Goal: Task Accomplishment & Management: Use online tool/utility

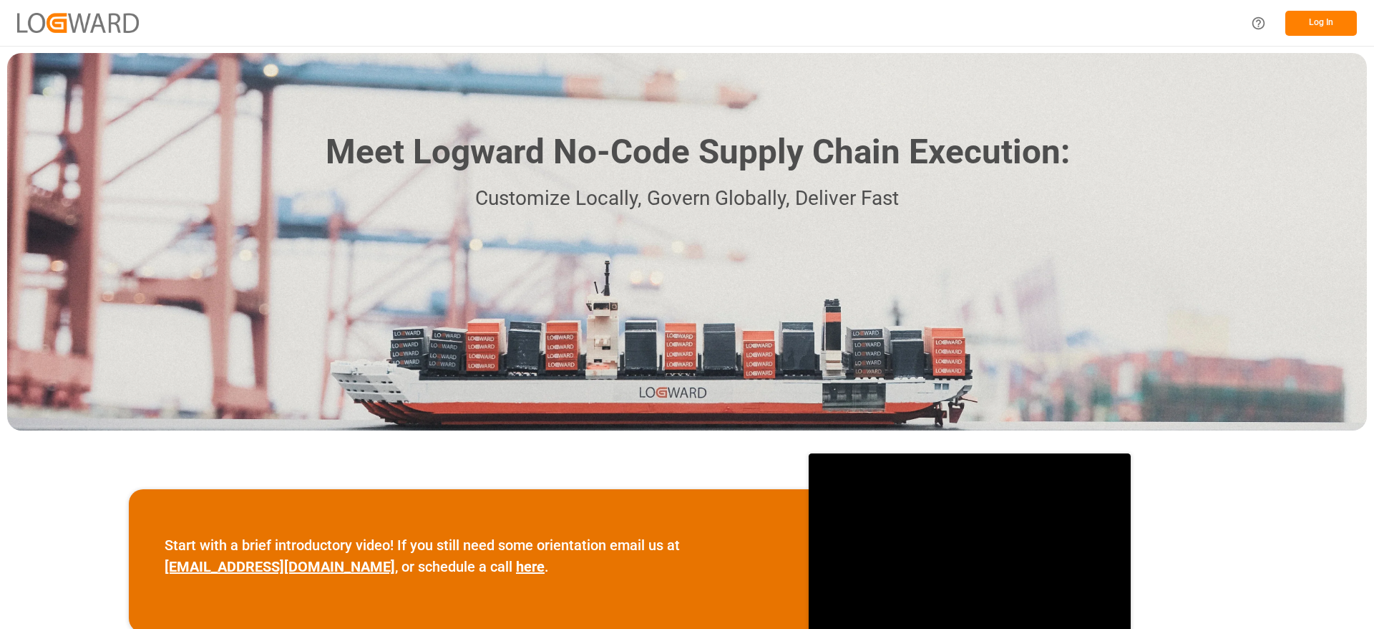
click at [1311, 36] on div "Log In" at bounding box center [1300, 23] width 115 height 32
click at [1326, 30] on button "Log In" at bounding box center [1322, 23] width 72 height 25
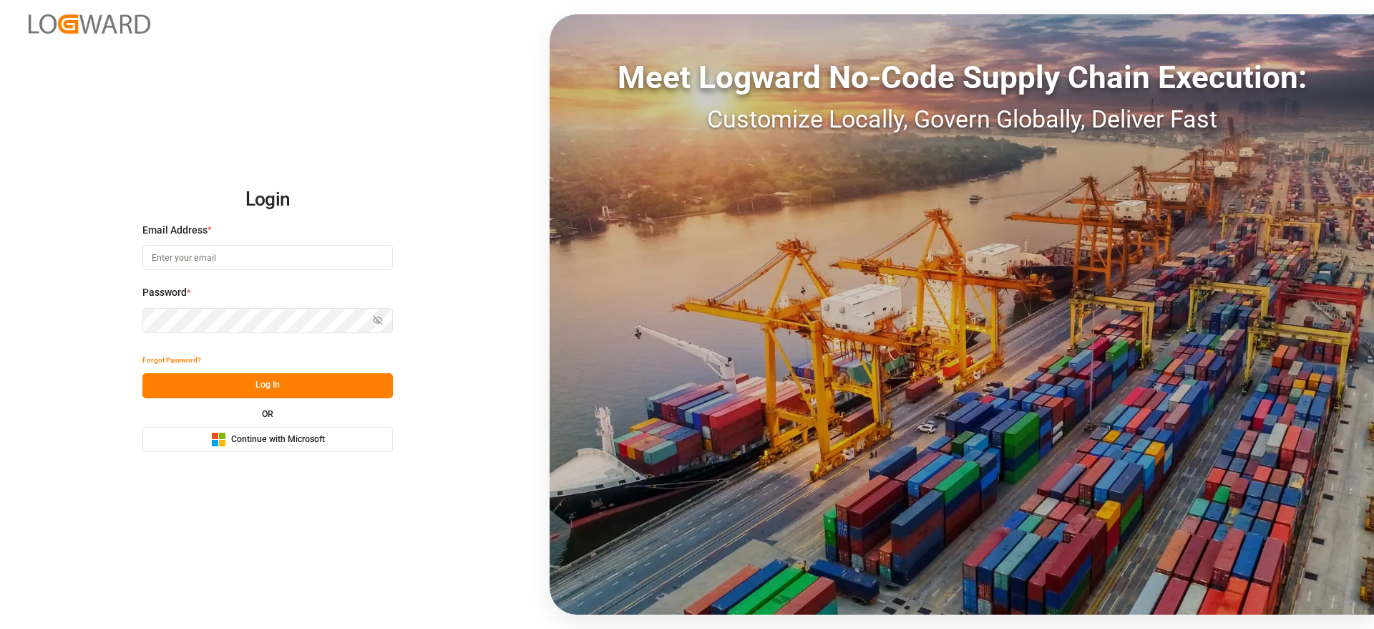
click at [373, 437] on button "Microsoft Logo Continue with Microsoft" at bounding box center [267, 439] width 251 height 25
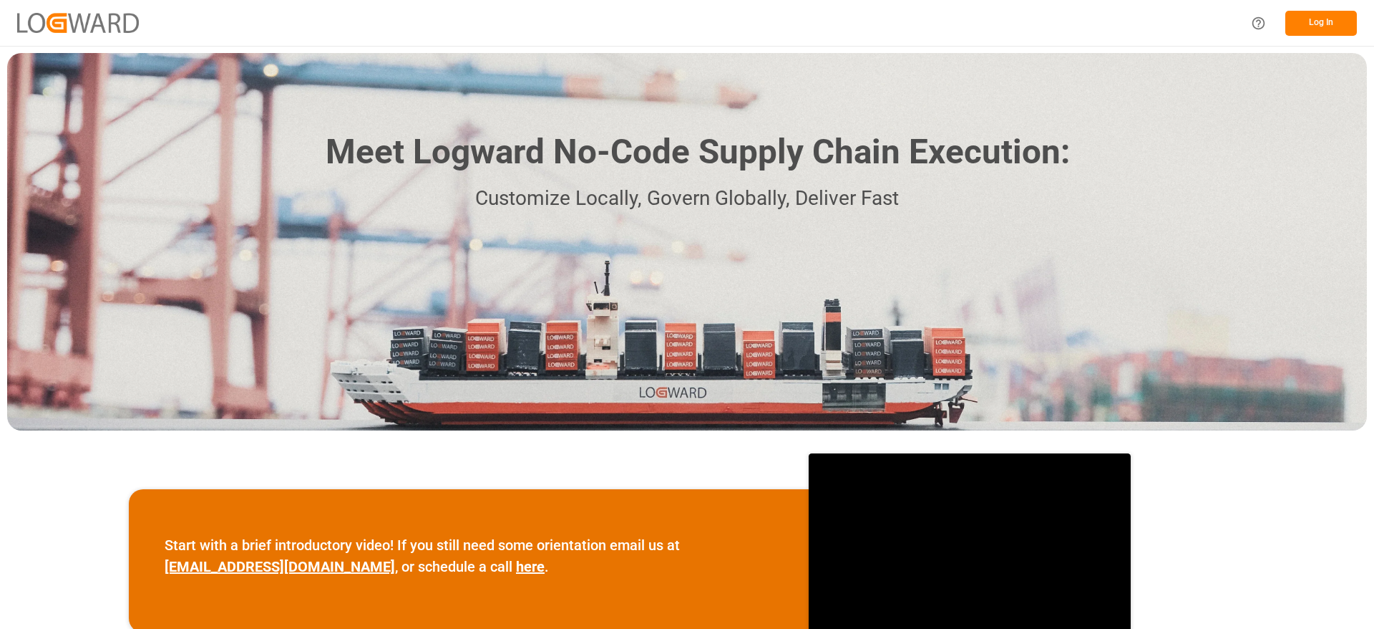
click at [1325, 22] on button "Log In" at bounding box center [1322, 23] width 72 height 25
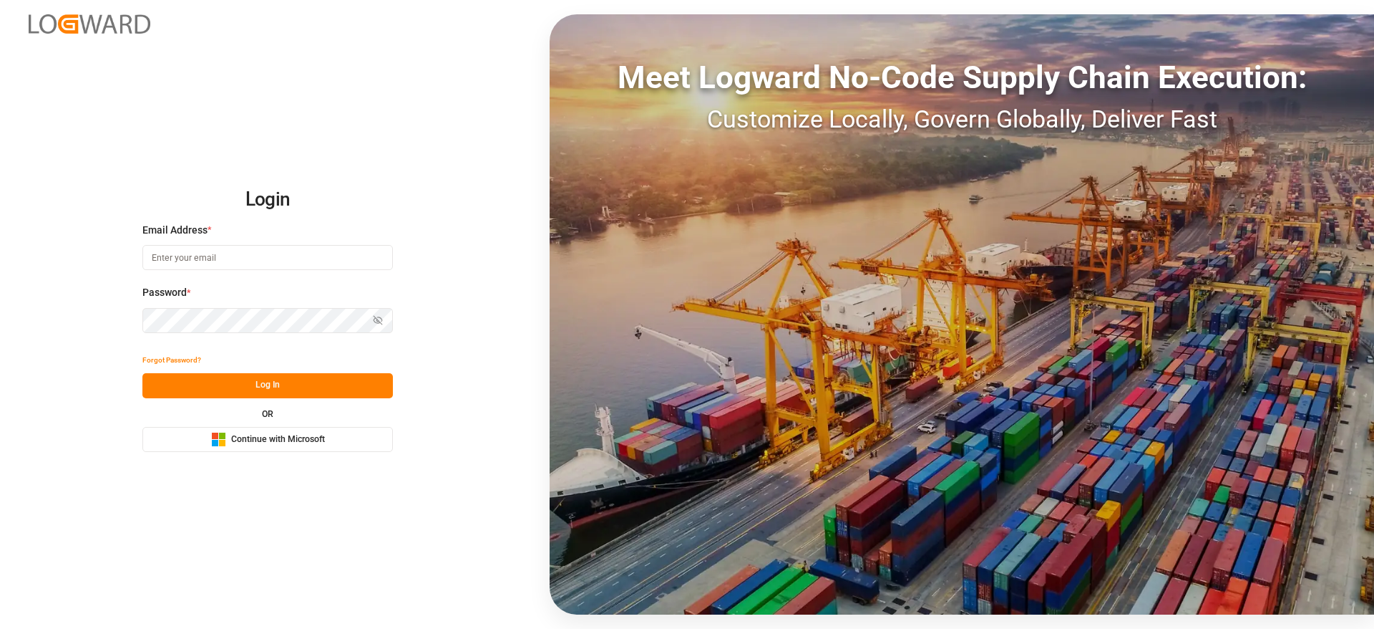
click at [1325, 22] on div "Meet Logward No-Code Supply Chain Execution: Customize Locally, Govern Globally…" at bounding box center [962, 314] width 825 height 600
click at [357, 449] on button "Microsoft Logo Continue with Microsoft" at bounding box center [267, 439] width 251 height 25
click at [346, 452] on div "Login Email Address * Password * Show password Forgot Password? Log In OR Micro…" at bounding box center [687, 314] width 1374 height 629
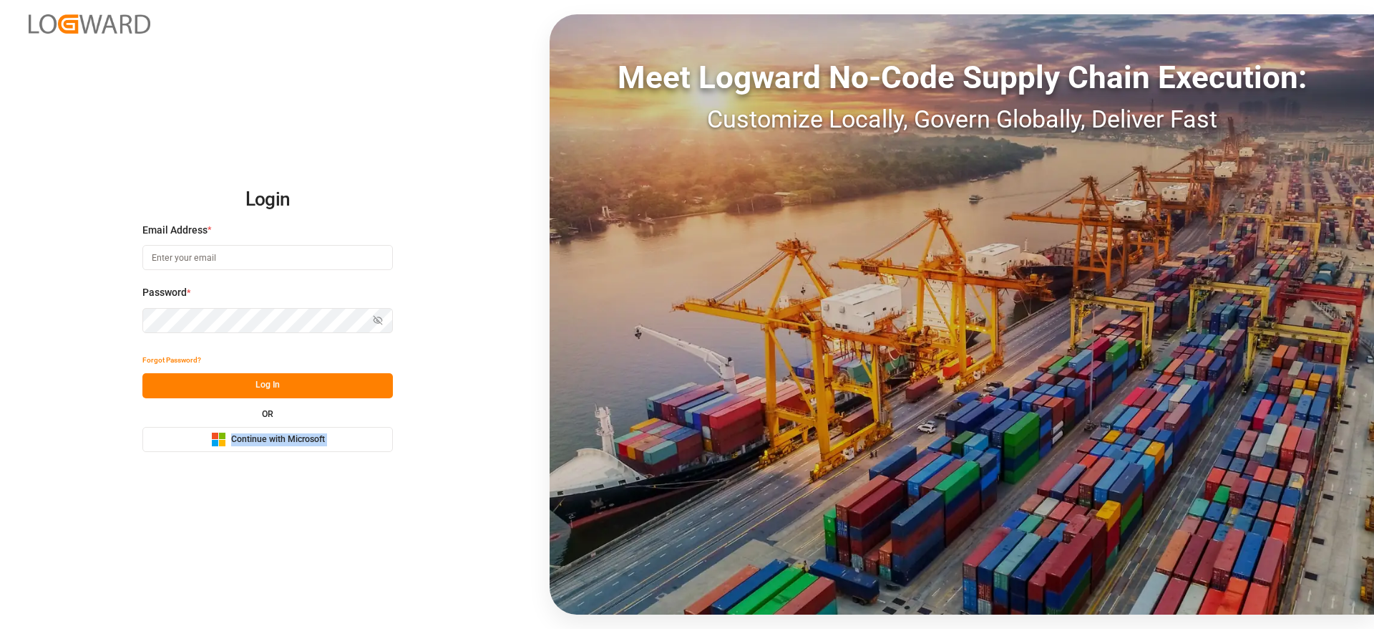
click at [346, 452] on div "Login Email Address * Password * Show password Forgot Password? Log In OR Micro…" at bounding box center [687, 314] width 1374 height 629
click at [352, 445] on button "Microsoft Logo Continue with Microsoft" at bounding box center [267, 439] width 251 height 25
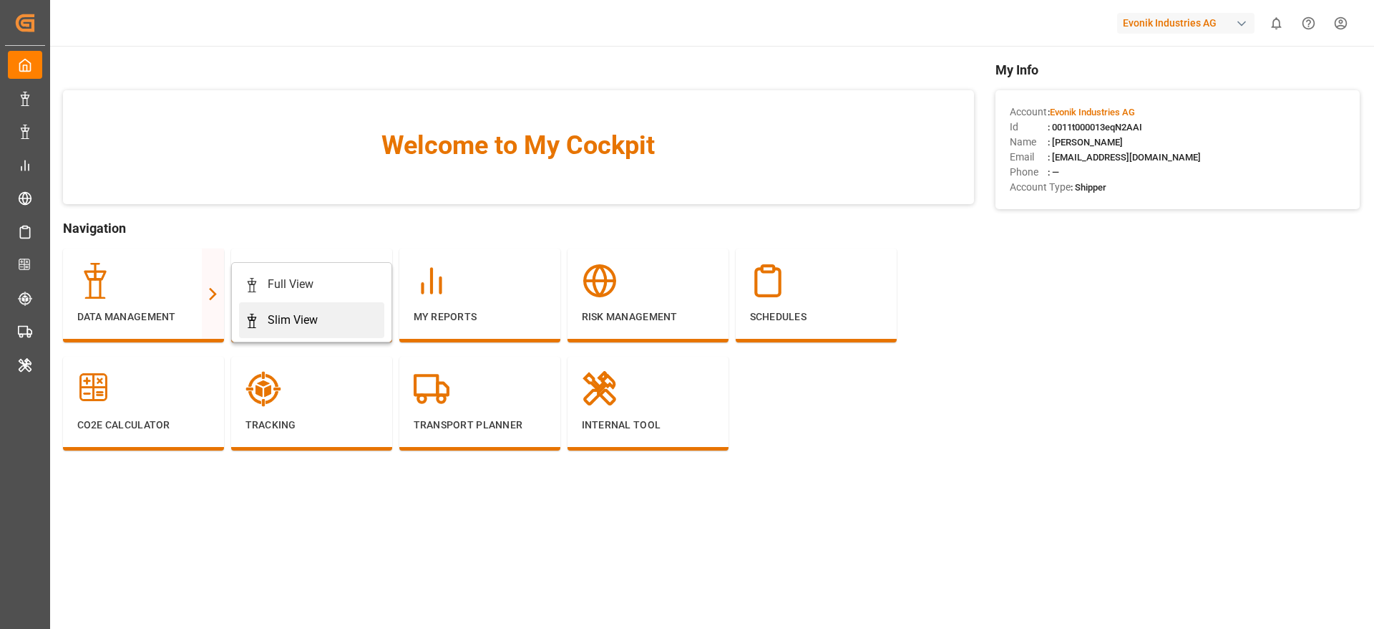
click at [294, 314] on div "Slim View" at bounding box center [293, 319] width 50 height 17
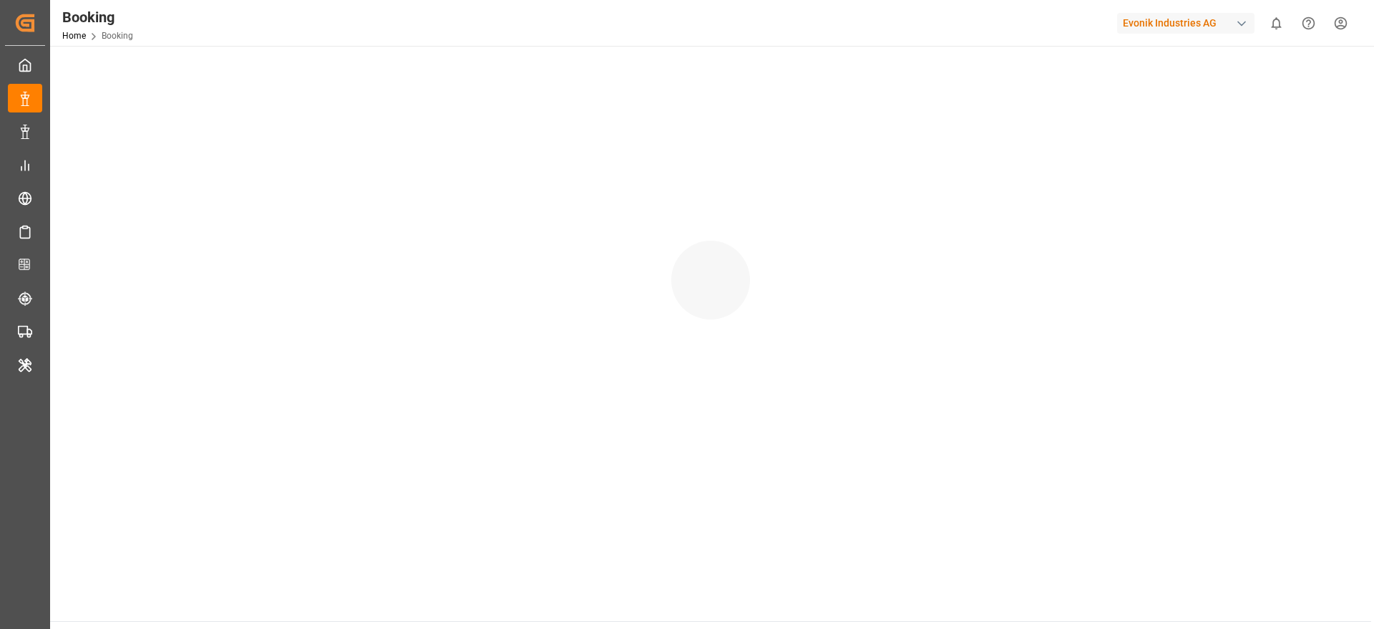
click at [294, 314] on div at bounding box center [710, 266] width 1321 height 440
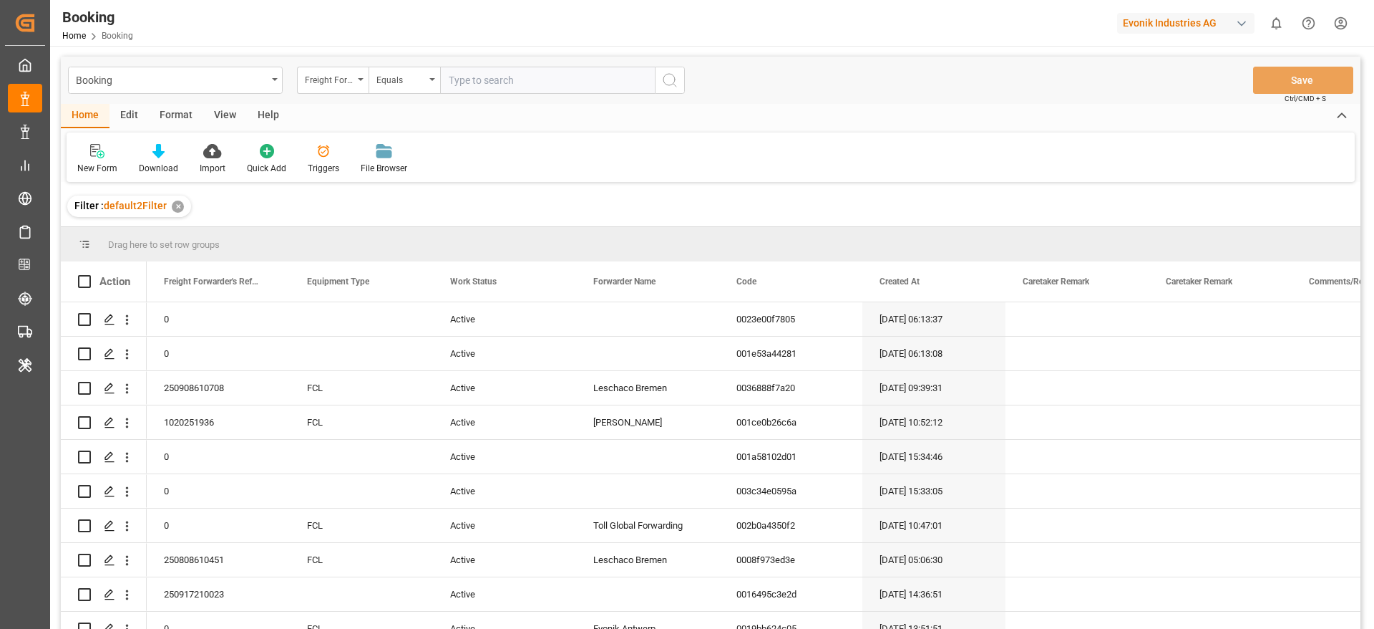
click at [162, 110] on div "Format" at bounding box center [176, 116] width 54 height 24
click at [108, 151] on div at bounding box center [98, 150] width 42 height 15
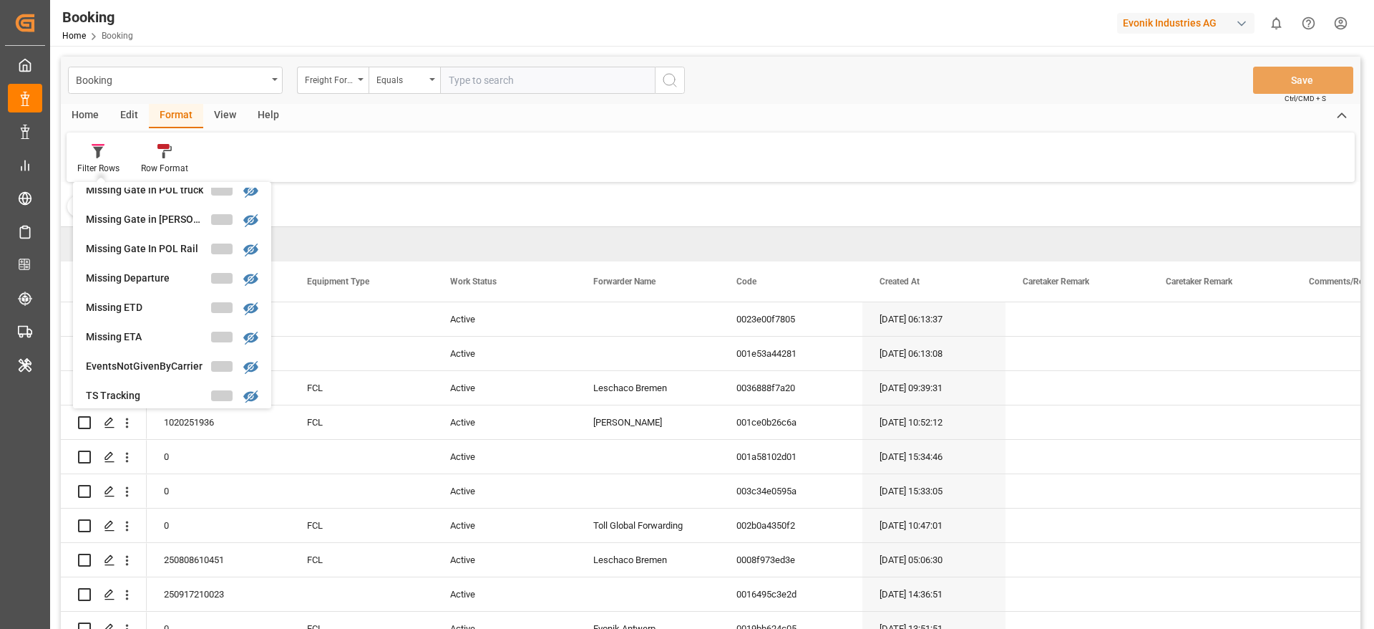
scroll to position [249, 0]
click at [142, 298] on div "Missing ETD" at bounding box center [148, 305] width 125 height 15
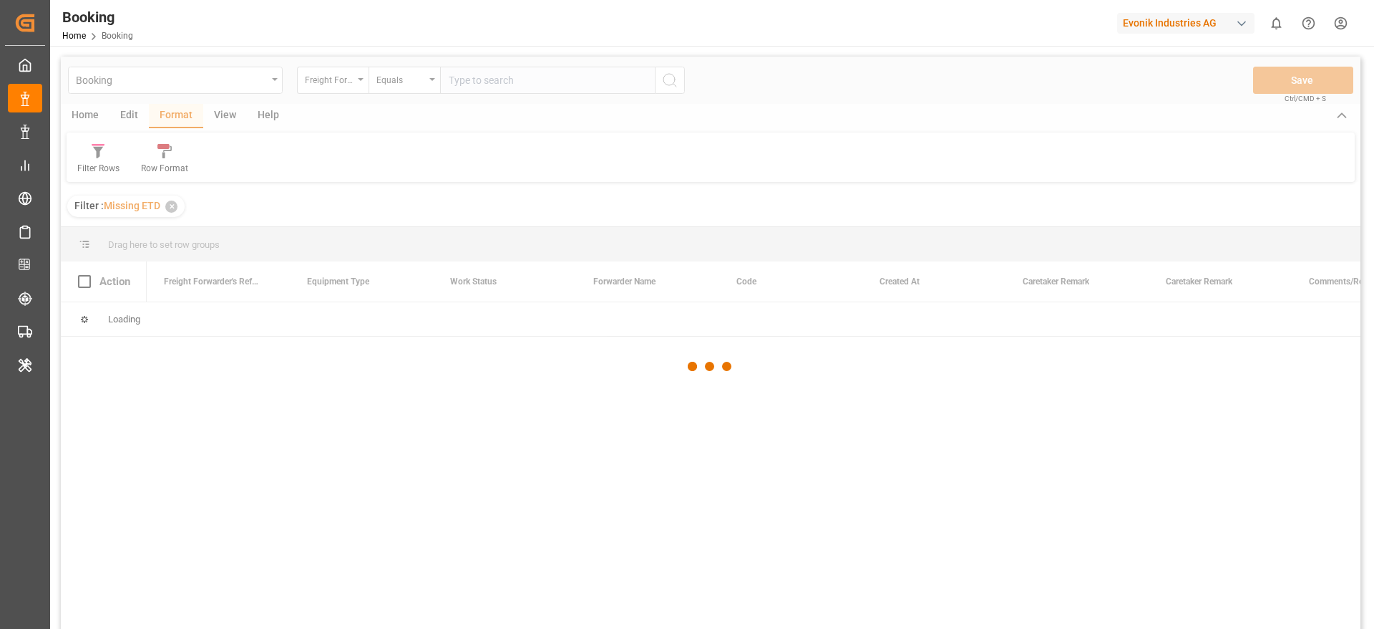
click at [142, 298] on div "Booking Freight Forwarder's Reference No. Equals Save Ctrl/CMD + S Home Edit Fo…" at bounding box center [711, 362] width 1300 height 610
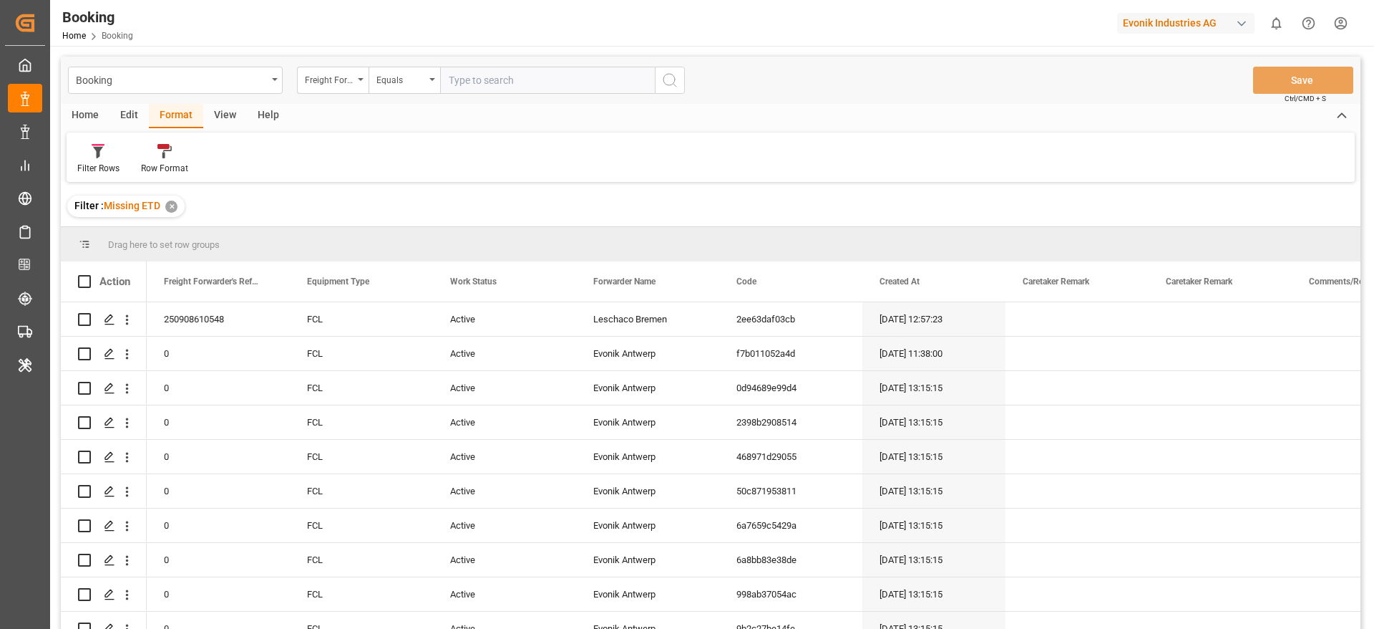
click at [220, 123] on div "View" at bounding box center [225, 116] width 44 height 24
click at [97, 168] on div "Default" at bounding box center [91, 168] width 28 height 13
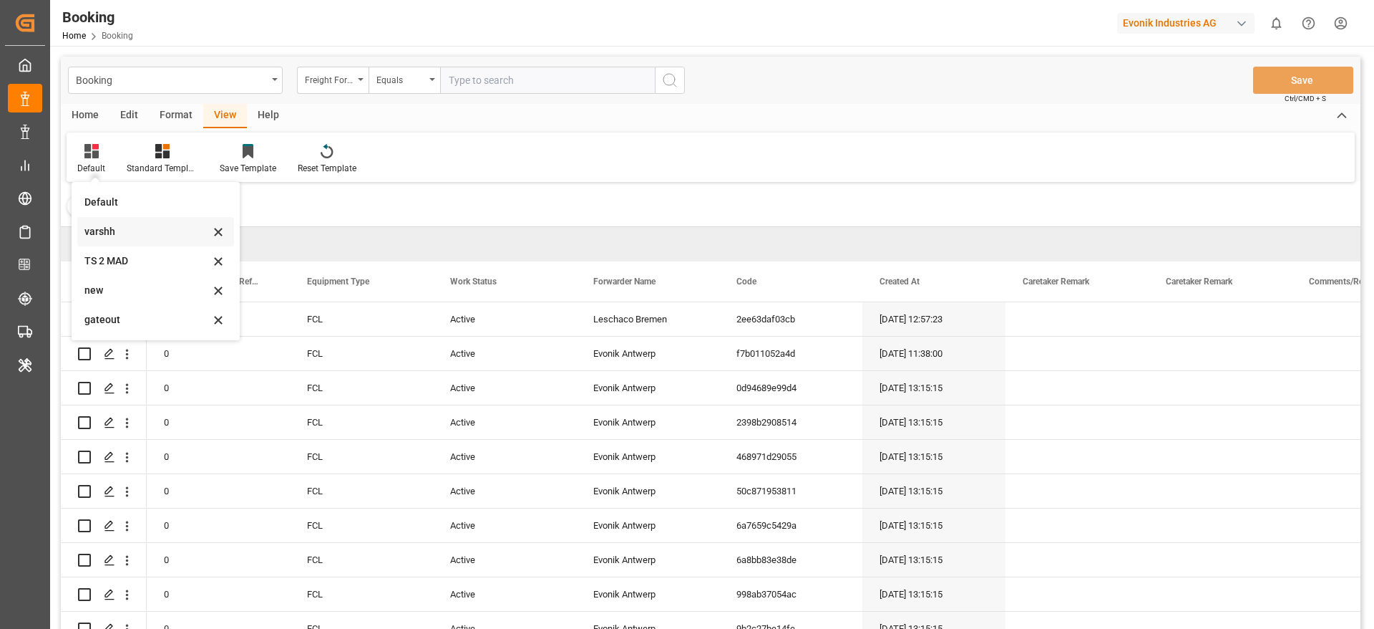
click at [132, 221] on div "varshh" at bounding box center [155, 231] width 157 height 29
click at [132, 221] on div "Filter : Missing ETD ✕" at bounding box center [711, 206] width 1300 height 40
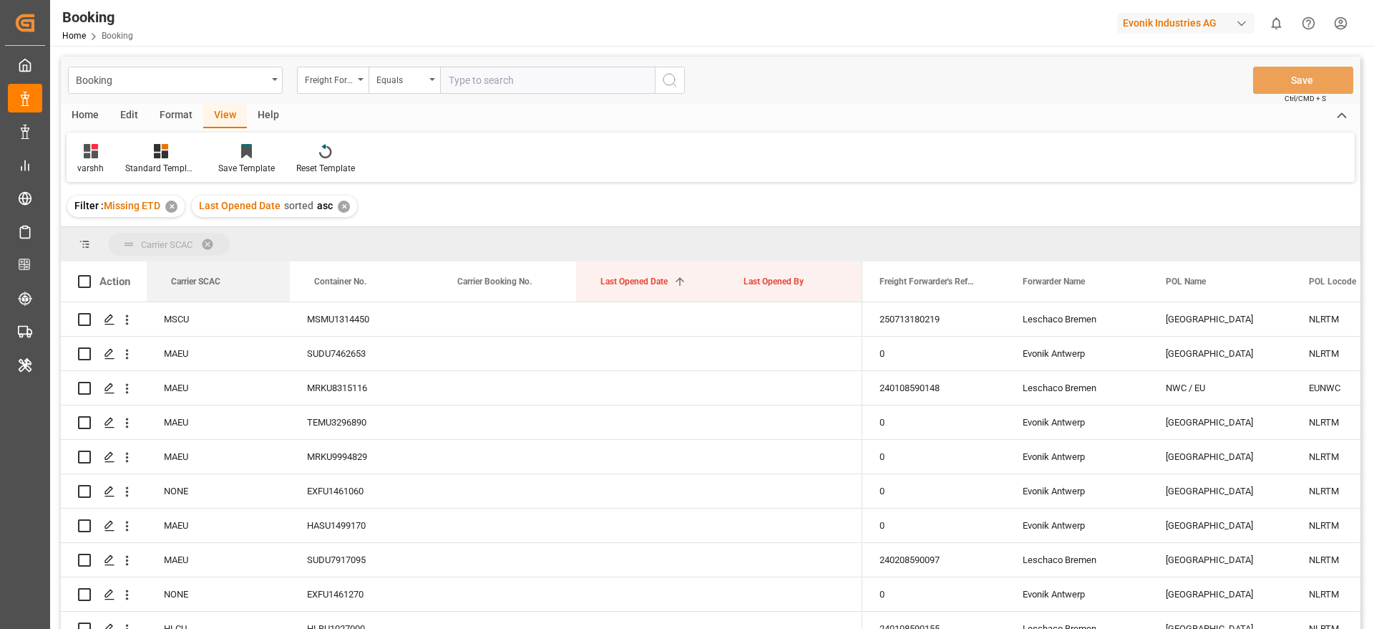
drag, startPoint x: 225, startPoint y: 288, endPoint x: 243, endPoint y: 243, distance: 48.8
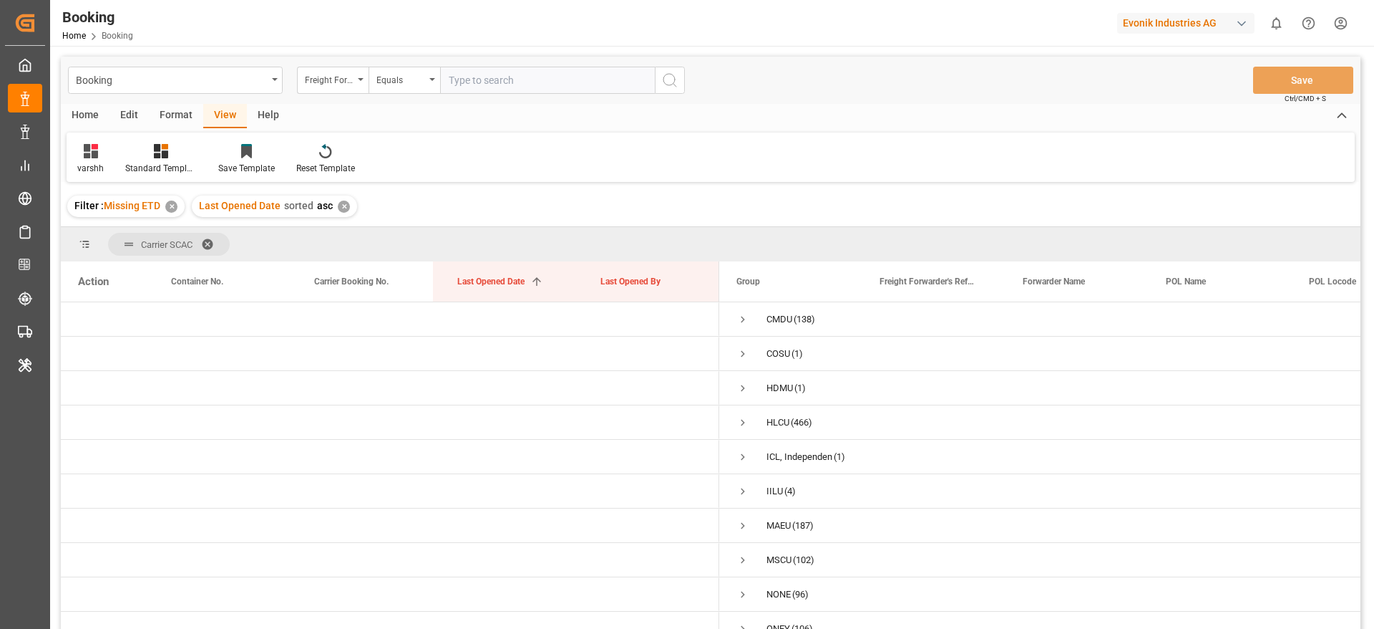
click at [807, 213] on div "Filter : Missing ETD ✕ Last Opened Date sorted asc ✕" at bounding box center [711, 206] width 1300 height 40
click at [681, 401] on div "Press SPACE to select this row." at bounding box center [647, 388] width 143 height 34
click at [445, 233] on div "Carrier SCAC" at bounding box center [711, 244] width 1300 height 34
